Goal: Task Accomplishment & Management: Use online tool/utility

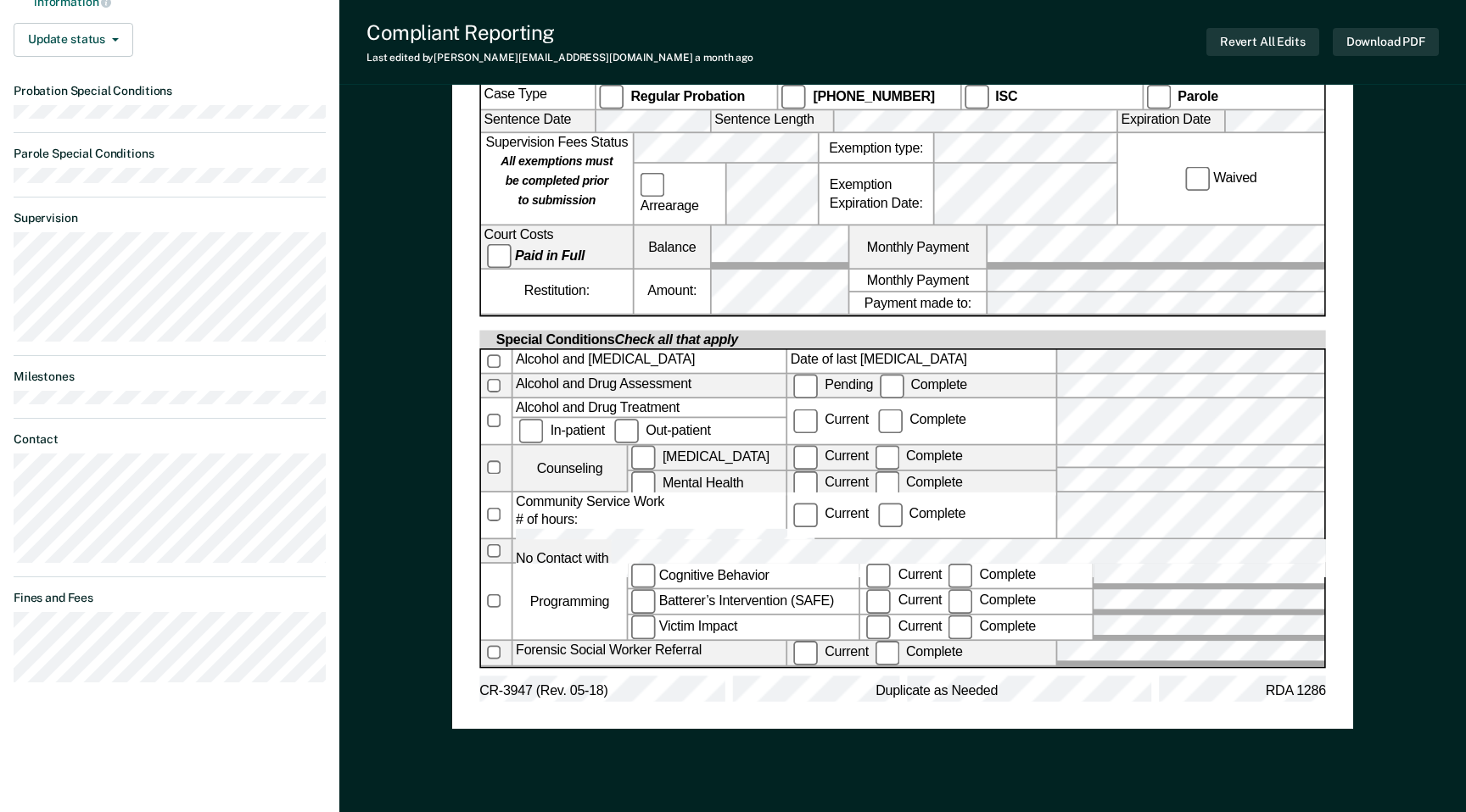
scroll to position [587, 0]
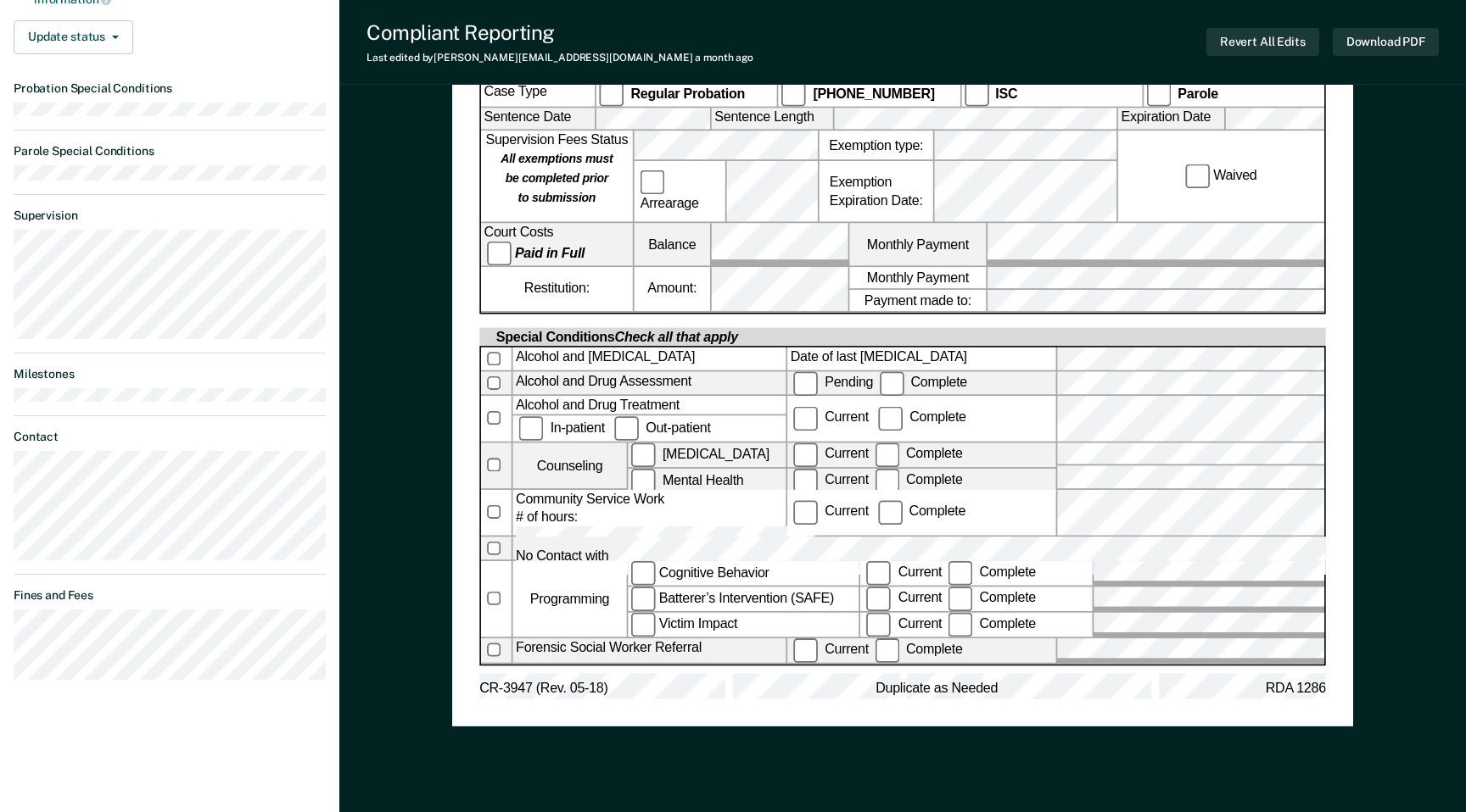
drag, startPoint x: 153, startPoint y: 675, endPoint x: 0, endPoint y: 668, distance: 153.2
click at [0, 668] on section "Back VH Compliant Reporting Eligible Requirements validated by OMS data Current…" at bounding box center [170, 90] width 339 height 1247
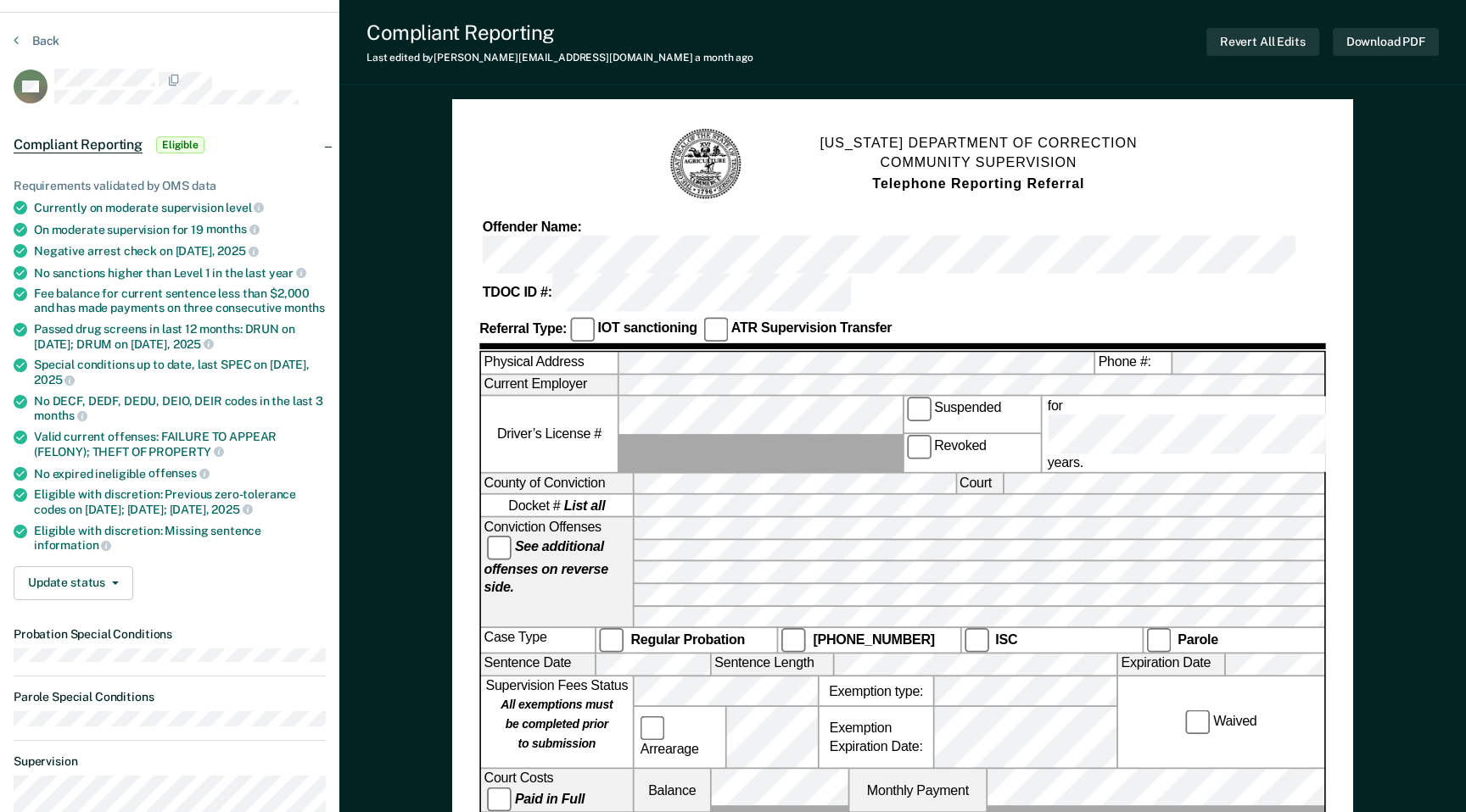
scroll to position [30, 0]
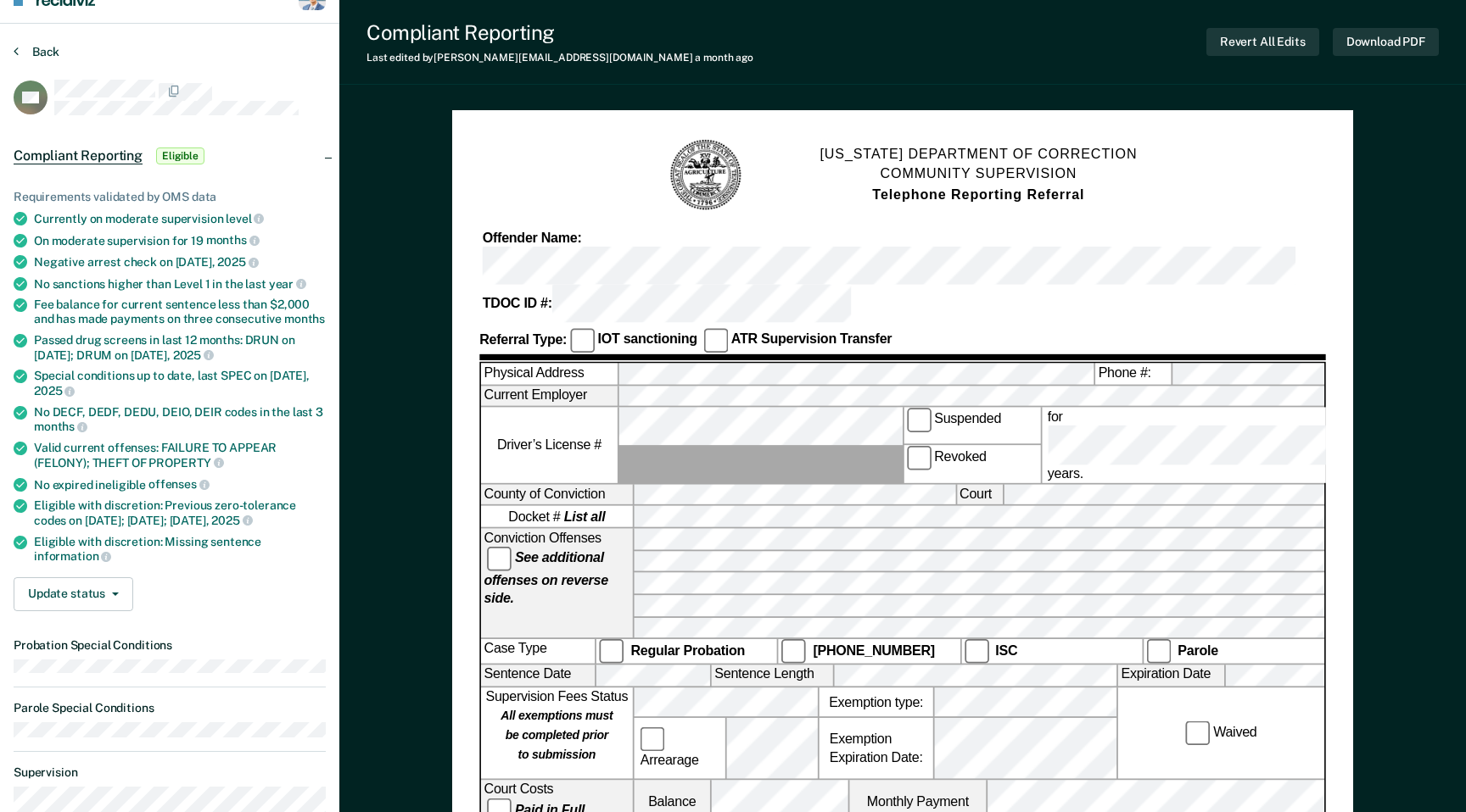
click at [29, 49] on button "Back" at bounding box center [37, 51] width 46 height 16
click at [39, 48] on button "Back" at bounding box center [37, 51] width 46 height 16
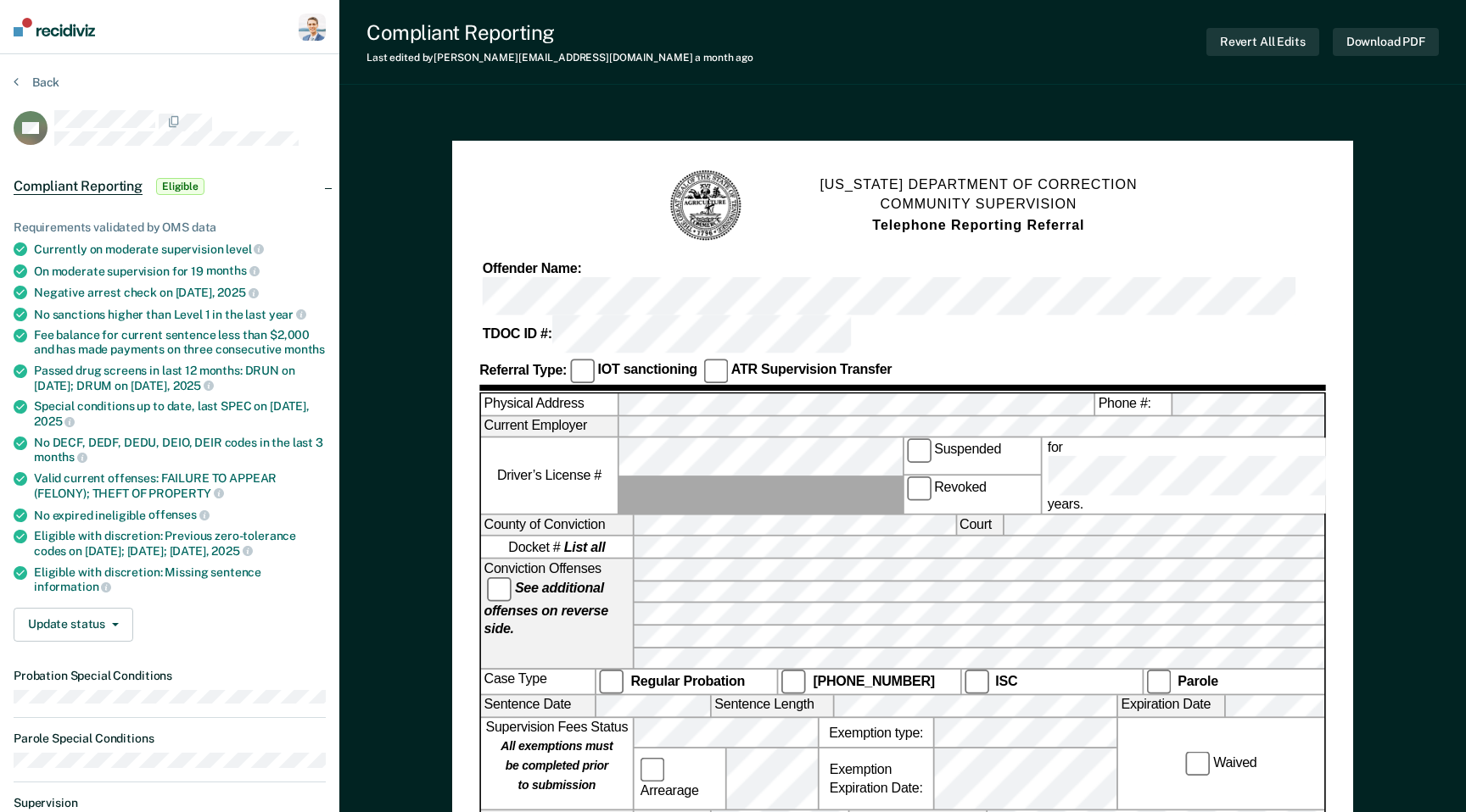
click at [39, 27] on img at bounding box center [54, 27] width 82 height 18
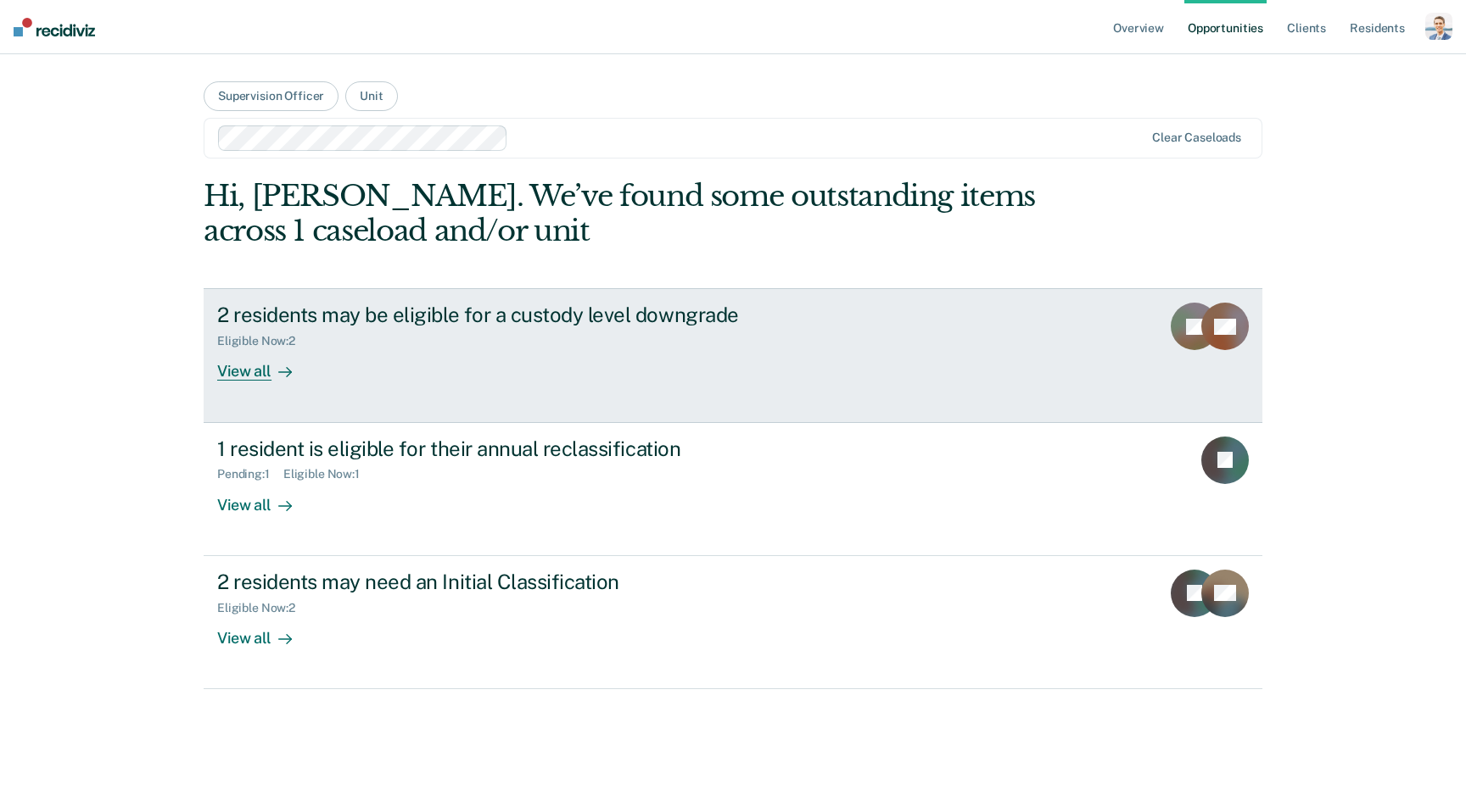
click at [593, 347] on div "Eligible Now : 2" at bounding box center [514, 337] width 595 height 21
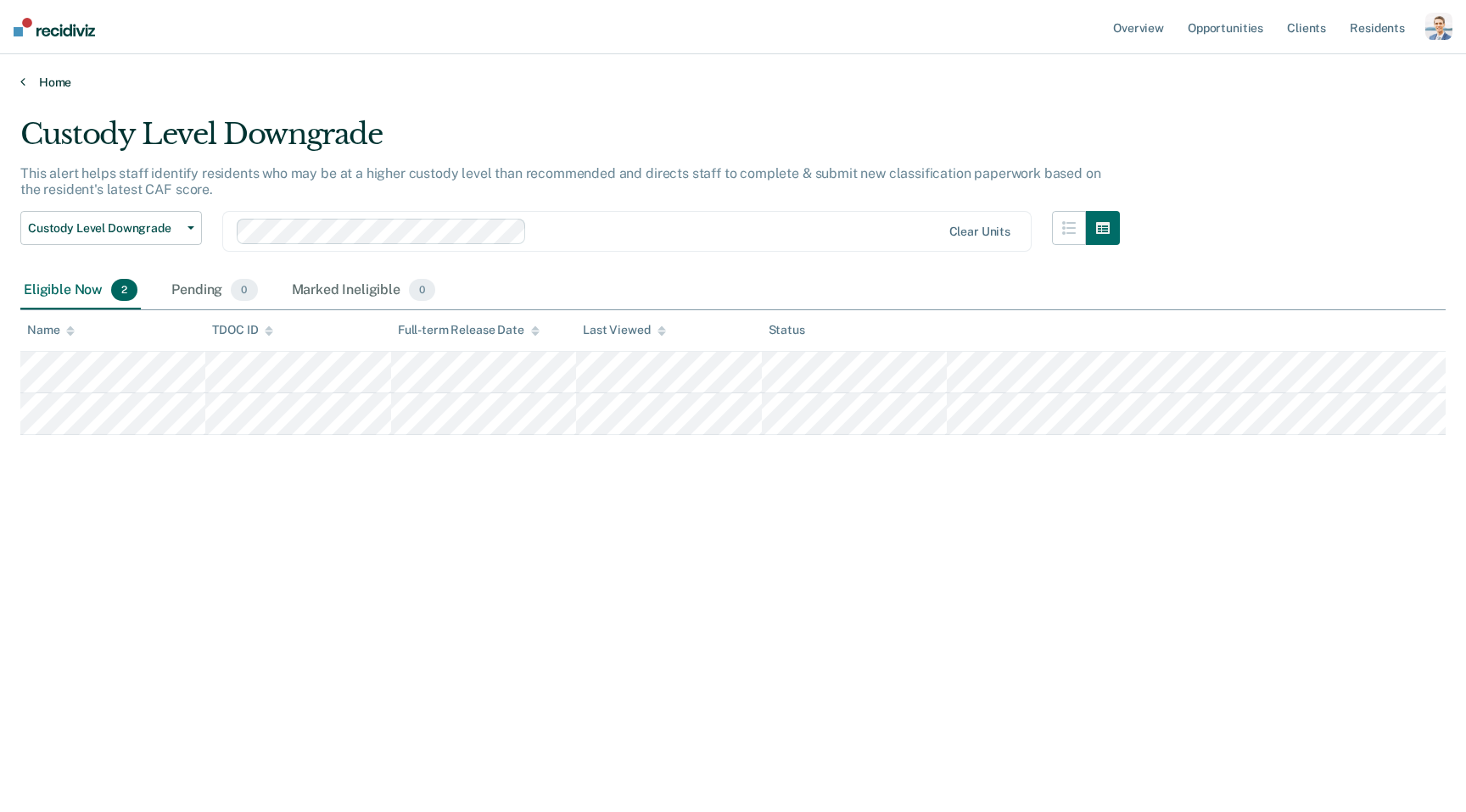
click at [22, 84] on icon at bounding box center [23, 81] width 6 height 14
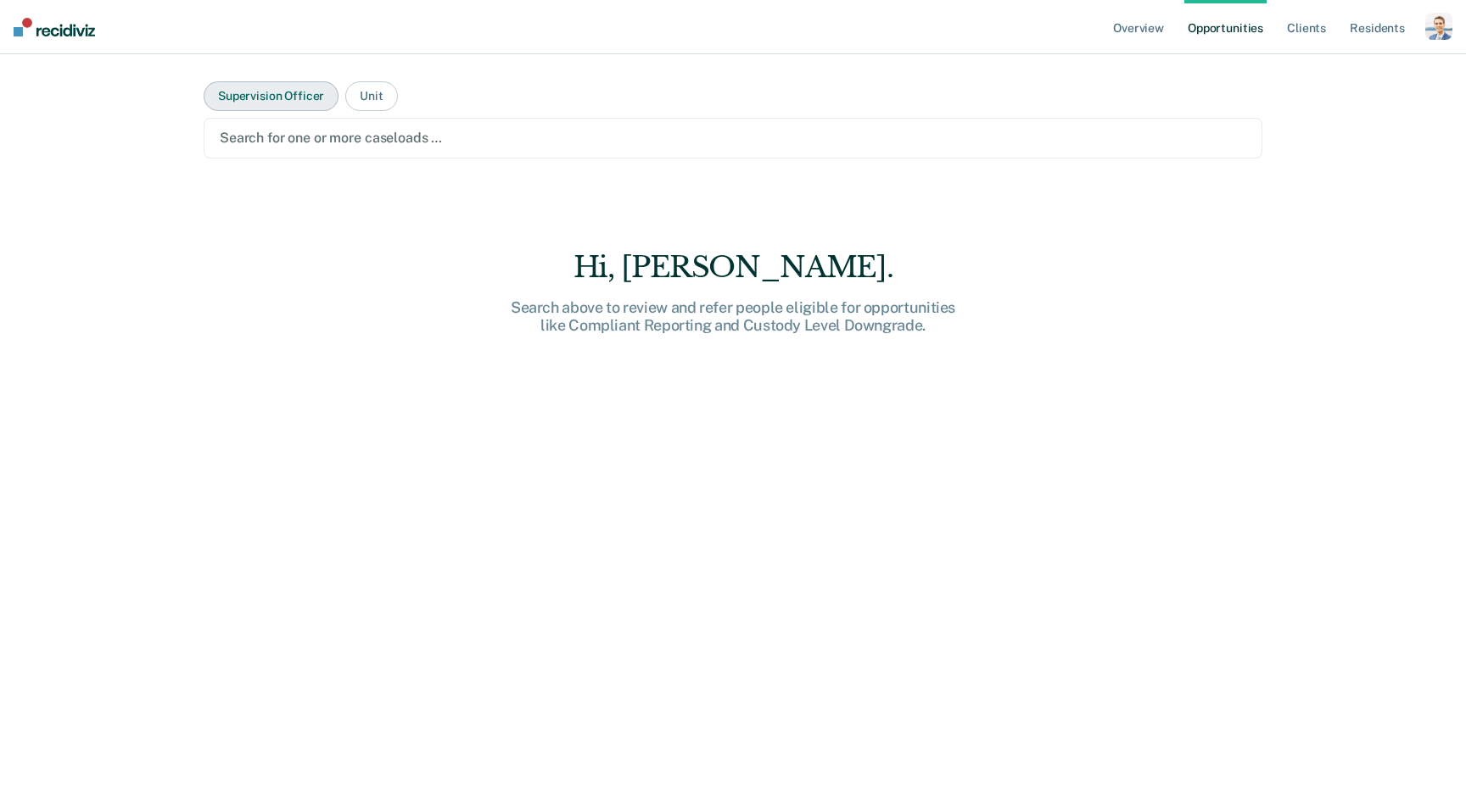
click at [246, 110] on button "Supervision Officer" at bounding box center [270, 96] width 135 height 29
click at [415, 131] on div at bounding box center [733, 137] width 1026 height 19
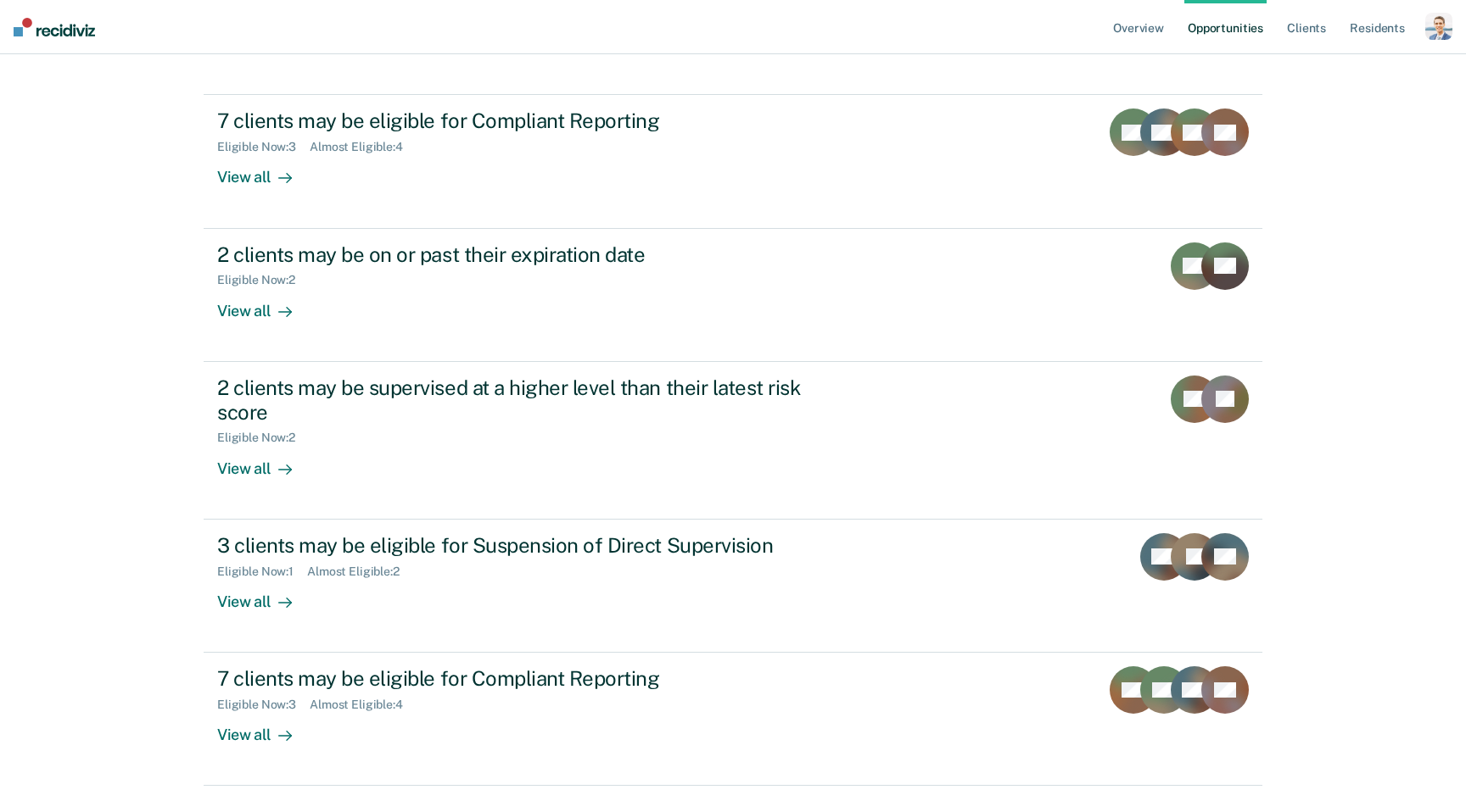
scroll to position [181, 0]
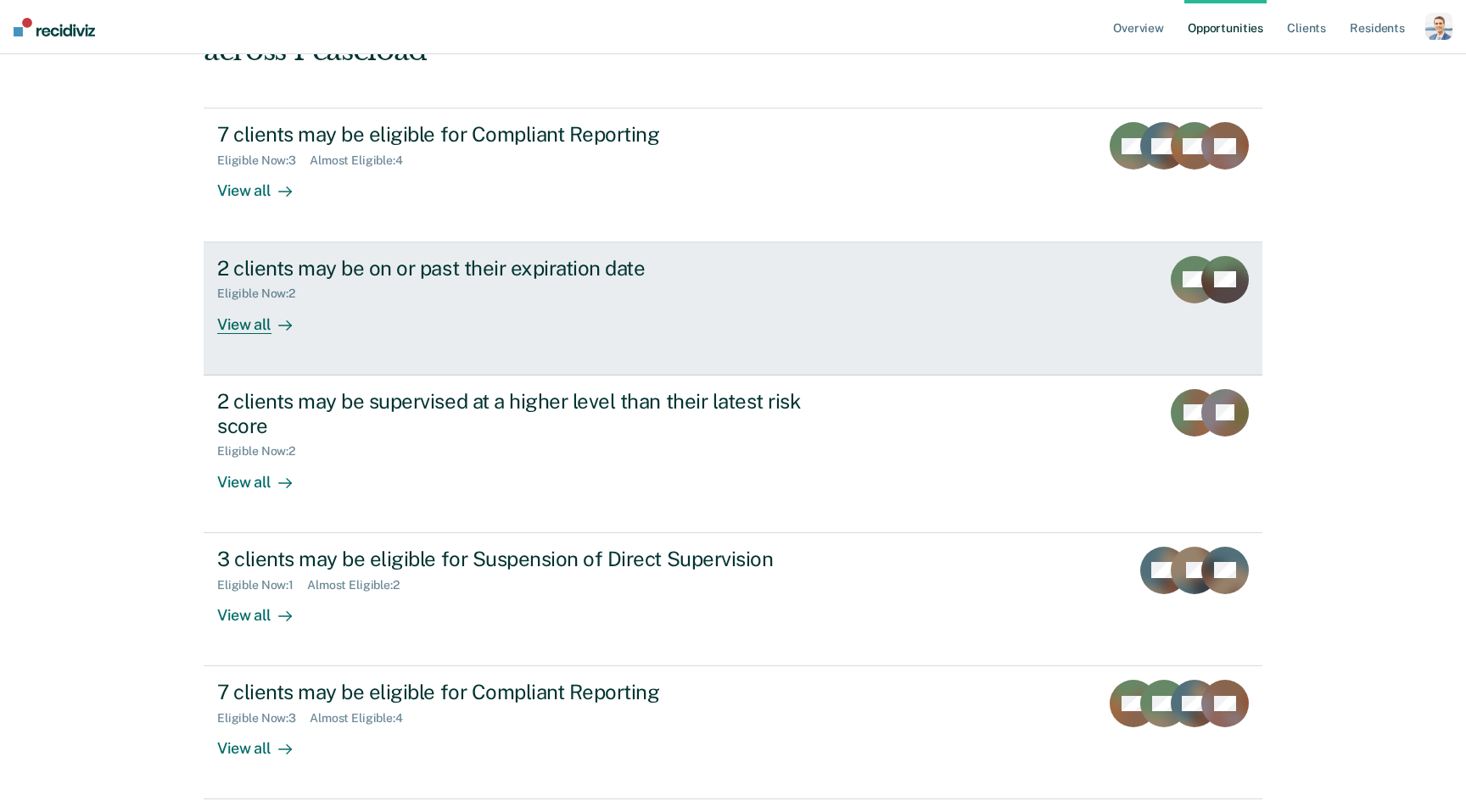
click at [367, 263] on div "2 clients may be on or past their expiration date" at bounding box center [514, 268] width 595 height 25
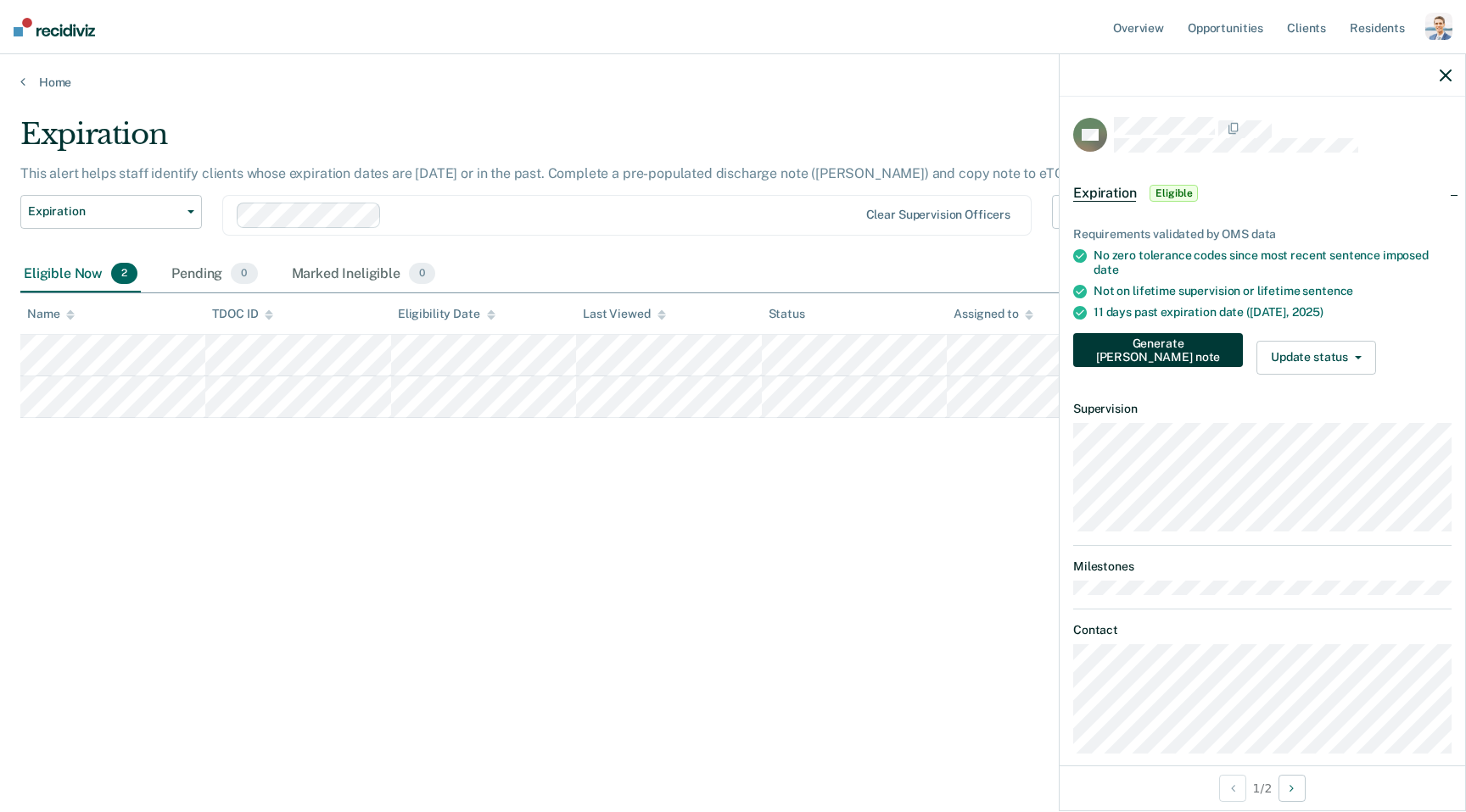
click at [1128, 347] on button "Generate [PERSON_NAME] note" at bounding box center [1157, 350] width 170 height 34
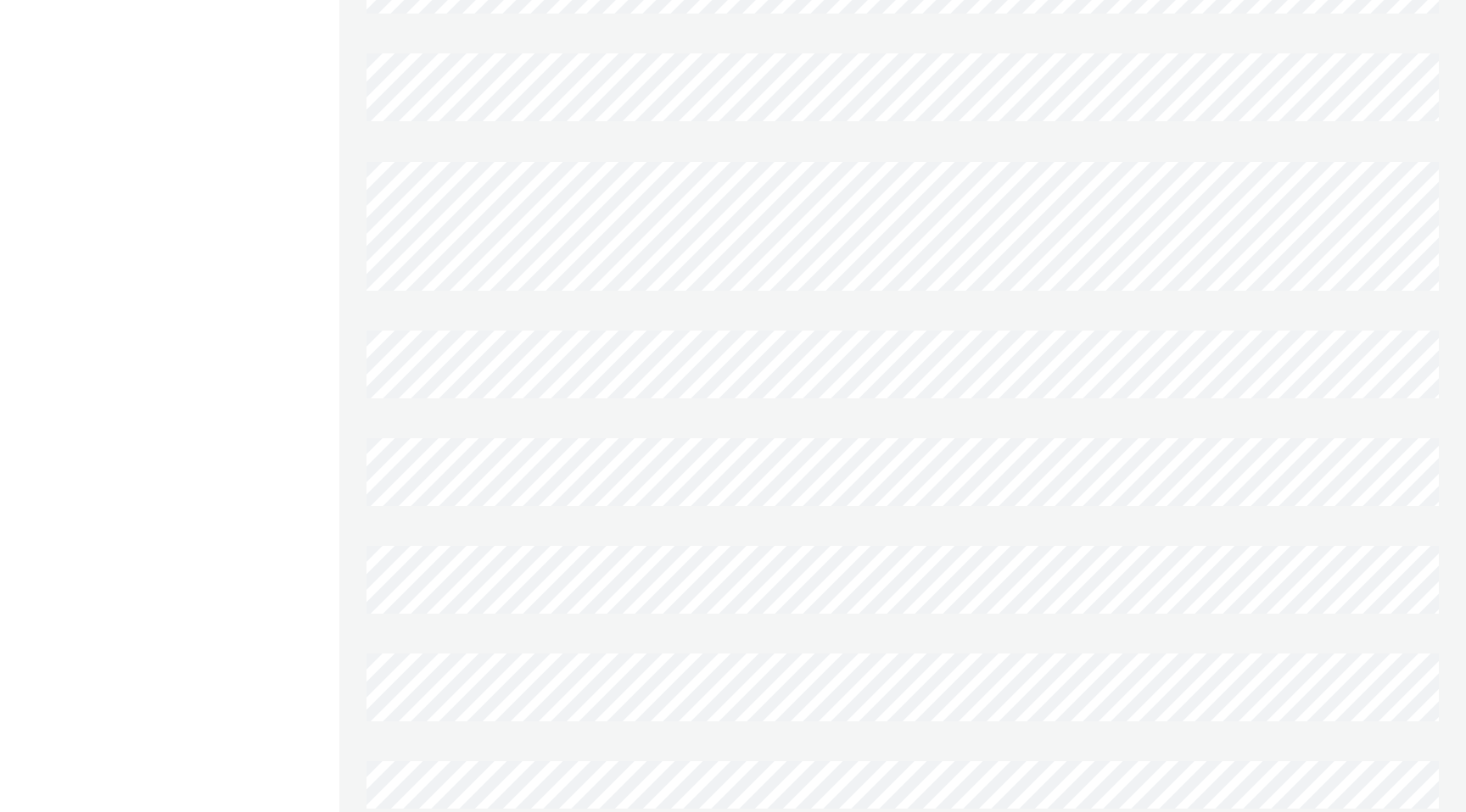
scroll to position [1097, 0]
